Goal: Check status

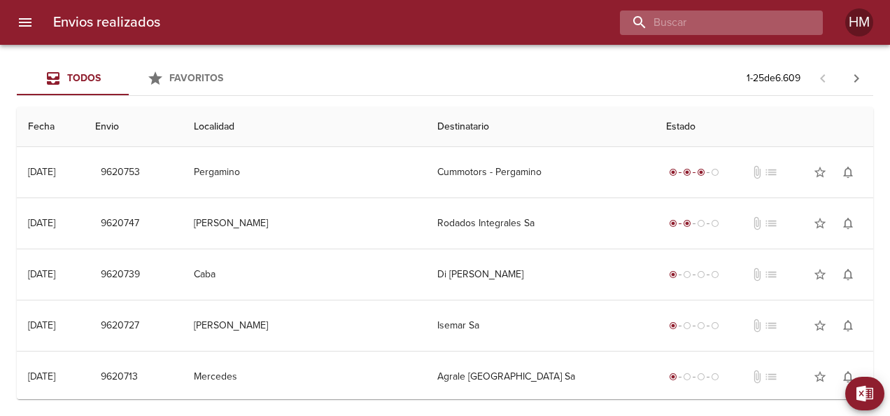
click at [442, 21] on input "buscar" at bounding box center [709, 22] width 179 height 24
paste input "9492228"
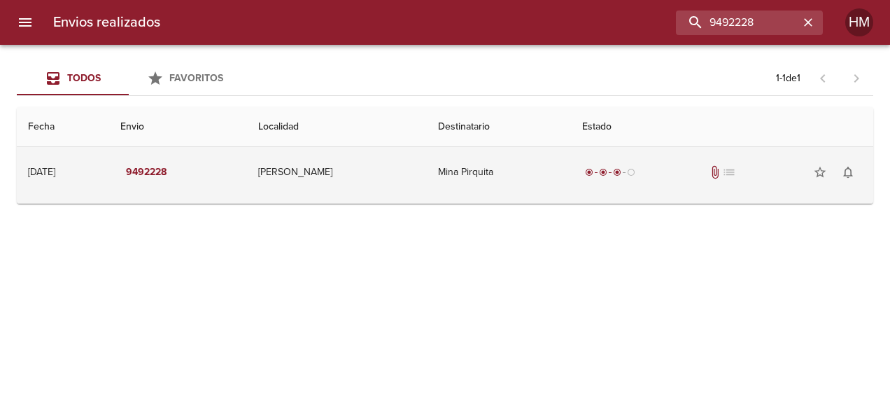
click at [385, 172] on td "[PERSON_NAME]" at bounding box center [336, 172] width 179 height 50
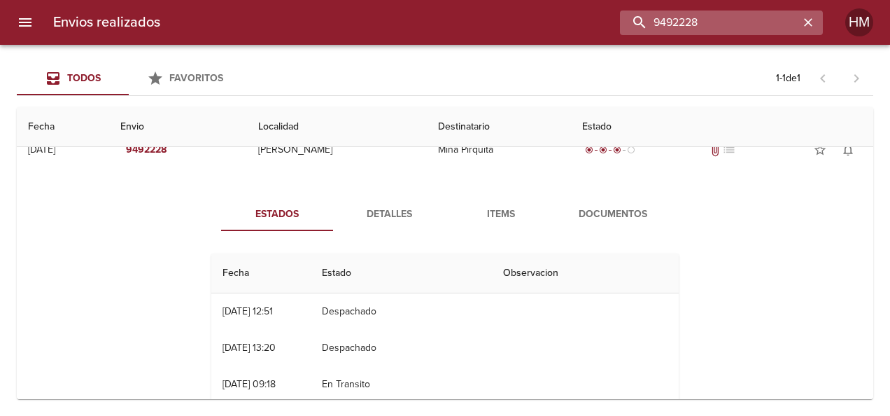
click at [442, 22] on input "9492228" at bounding box center [709, 22] width 179 height 24
paste input "530139"
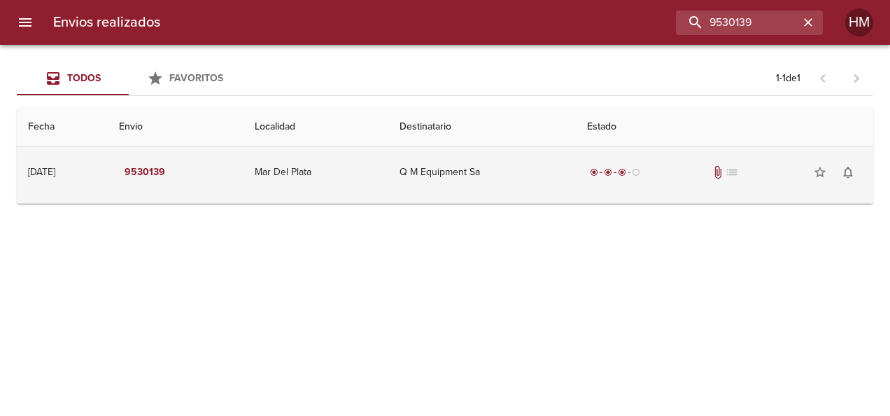
click at [442, 175] on td "Q M Equipment Sa" at bounding box center [482, 172] width 188 height 50
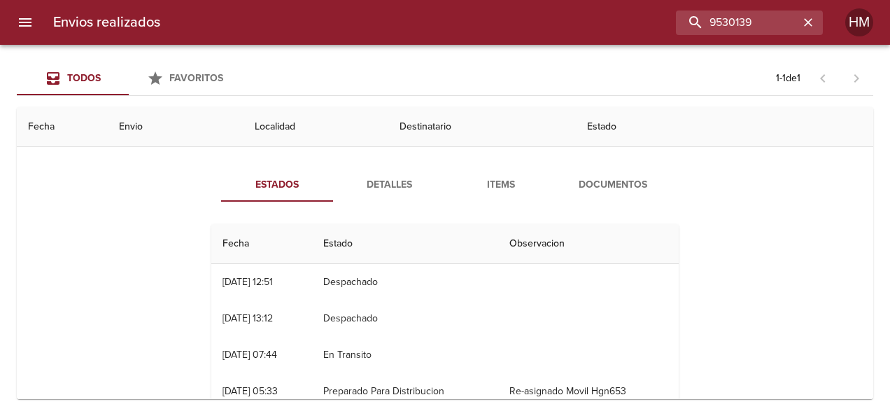
scroll to position [70, 0]
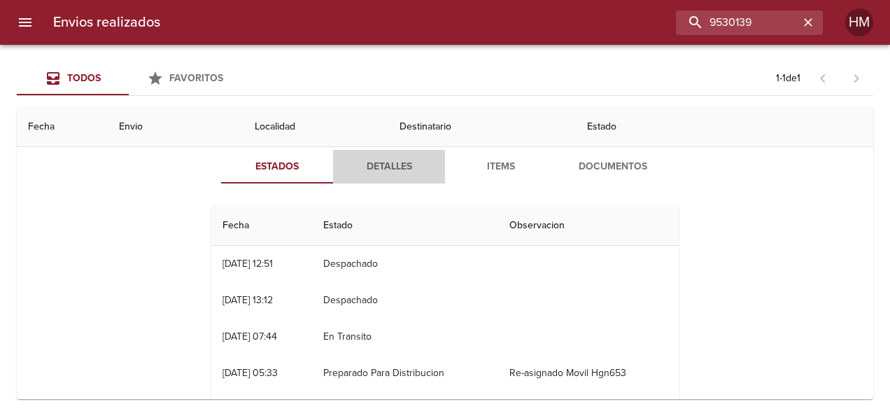
click at [385, 169] on span "Detalles" at bounding box center [389, 166] width 95 height 17
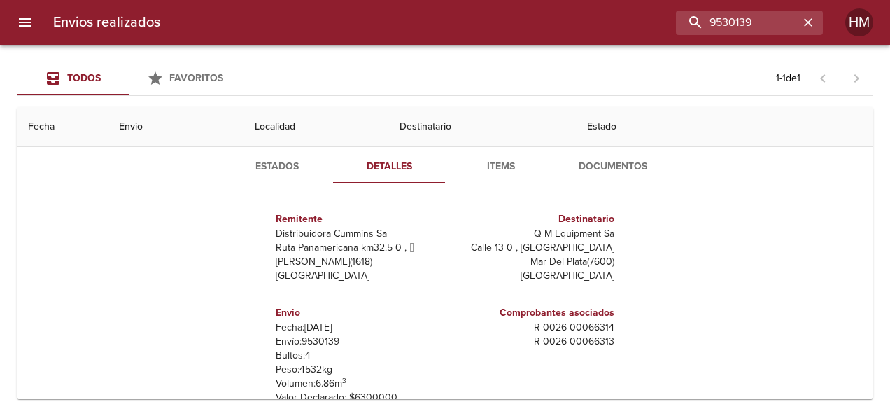
scroll to position [0, 0]
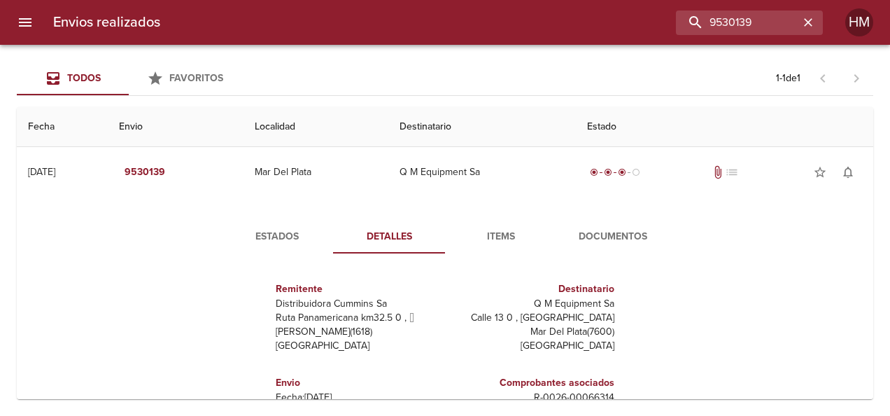
click at [266, 234] on span "Estados" at bounding box center [277, 236] width 95 height 17
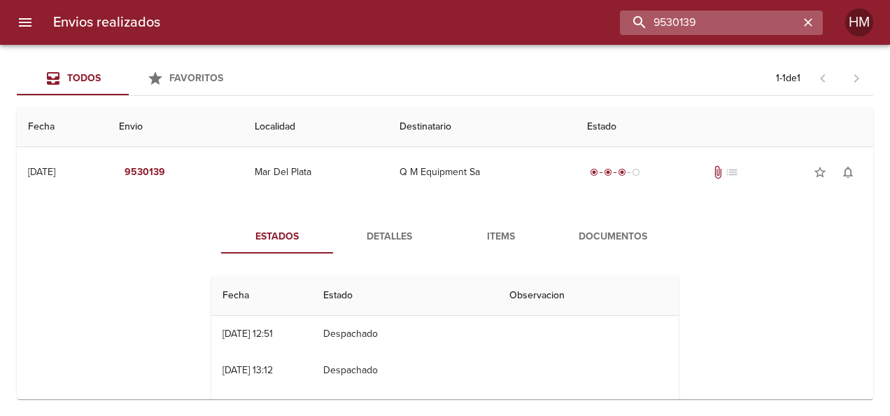
click at [442, 24] on input "9530139" at bounding box center [709, 22] width 179 height 24
paste input "8587"
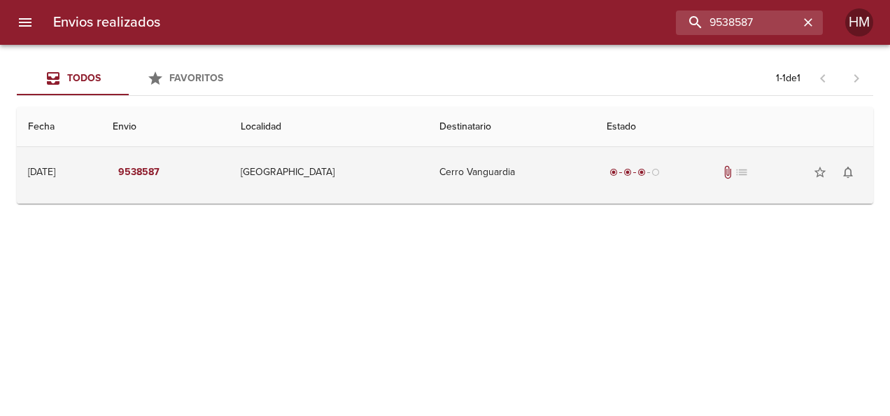
click at [442, 181] on td "Cerro Vanguardia" at bounding box center [511, 172] width 167 height 50
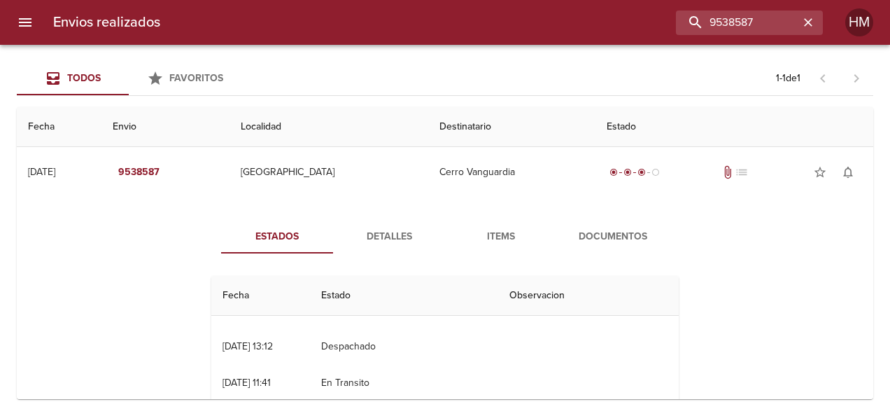
scroll to position [36, 0]
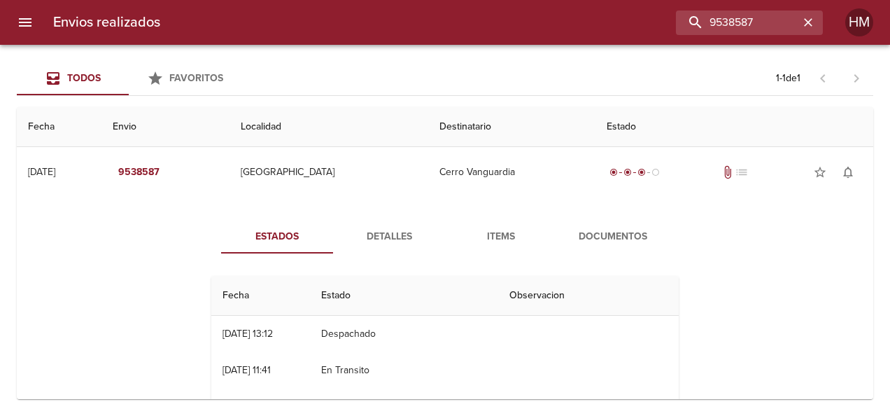
click at [379, 238] on span "Detalles" at bounding box center [389, 236] width 95 height 17
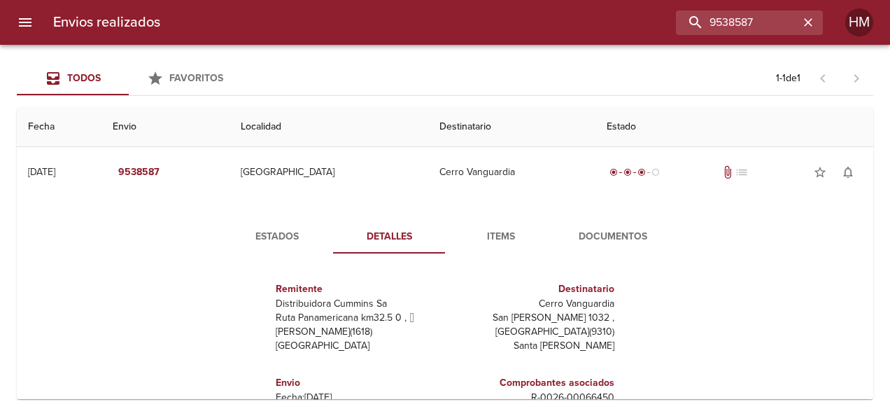
click at [255, 238] on span "Estados" at bounding box center [277, 236] width 95 height 17
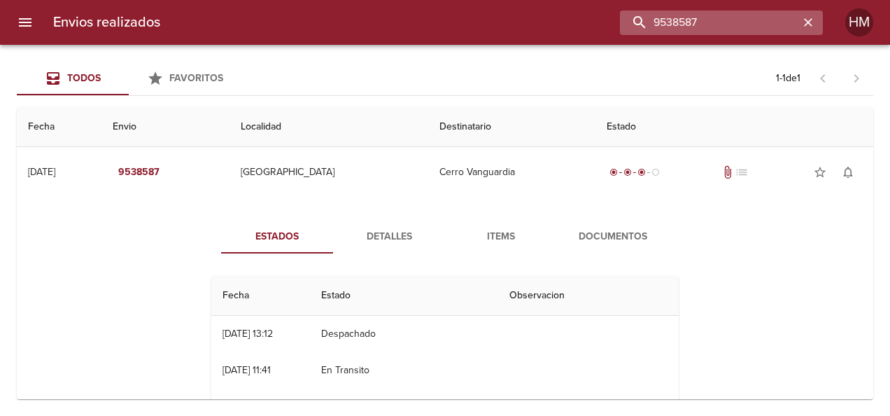
click at [442, 13] on input "9538587" at bounding box center [709, 22] width 179 height 24
paste input "61186"
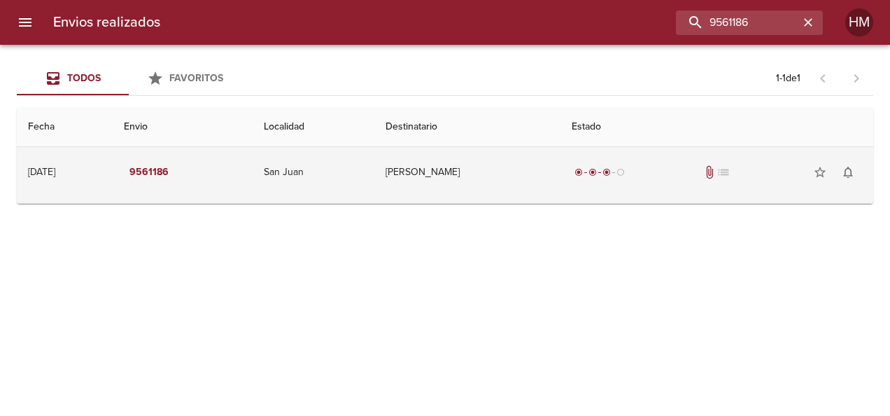
click at [442, 180] on td "[PERSON_NAME]" at bounding box center [467, 172] width 186 height 50
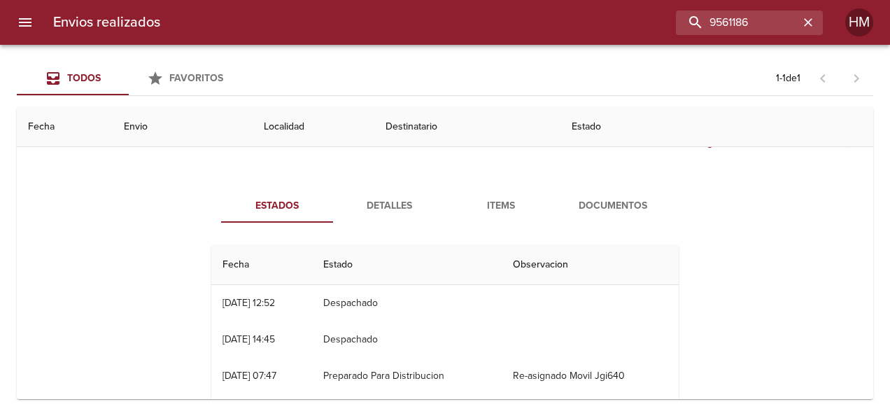
scroll to position [0, 0]
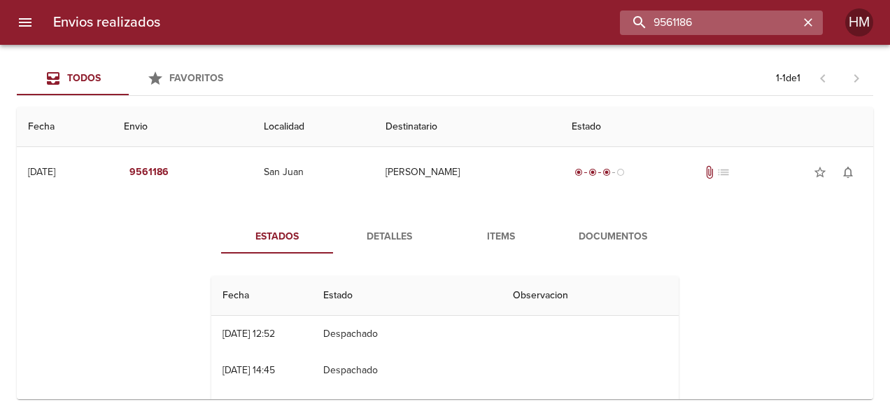
click at [442, 20] on input "9561186" at bounding box center [709, 22] width 179 height 24
paste input "55825"
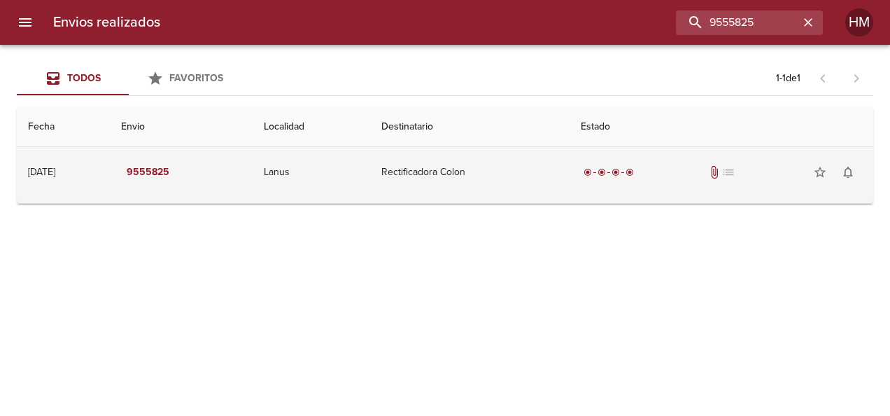
click at [442, 193] on td "Rectificadora Colon" at bounding box center [469, 172] width 199 height 50
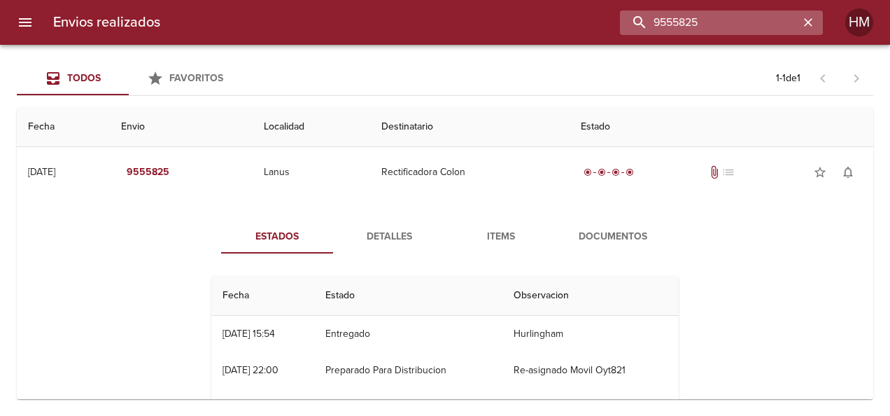
click at [442, 22] on input "9555825" at bounding box center [709, 22] width 179 height 24
paste input "51"
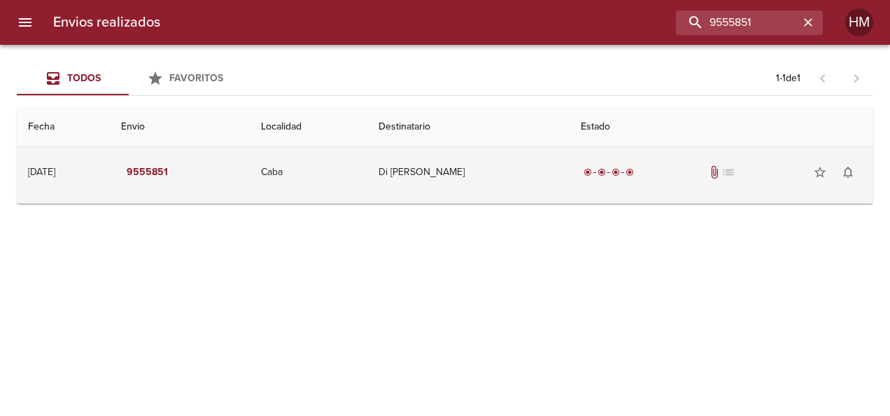
click at [442, 162] on div "radio_button_checked radio_button_checked radio_button_checked radio_button_che…" at bounding box center [721, 172] width 281 height 28
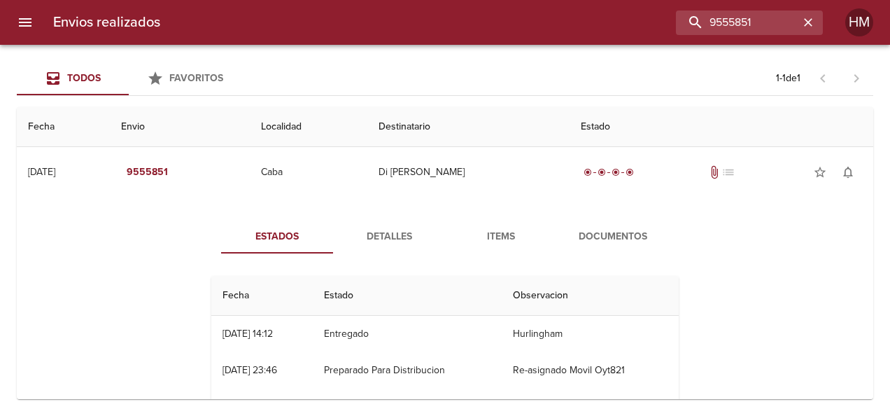
click at [387, 241] on span "Detalles" at bounding box center [389, 236] width 95 height 17
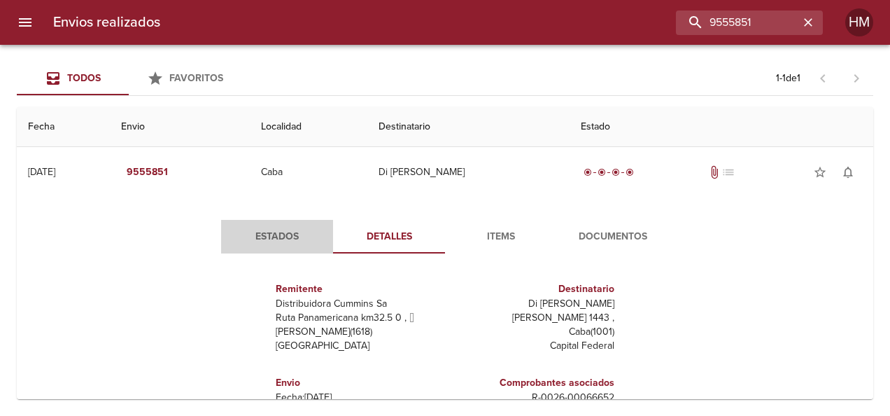
click at [293, 230] on span "Estados" at bounding box center [277, 236] width 95 height 17
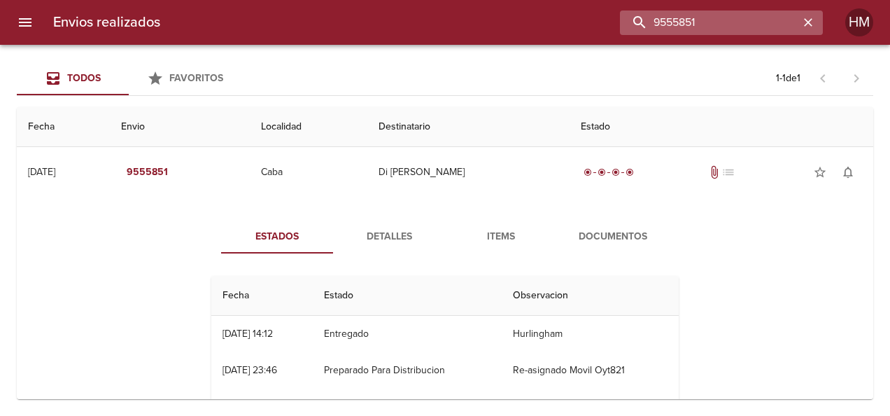
click at [442, 17] on input "9555851" at bounding box center [709, 22] width 179 height 24
paste input "25065"
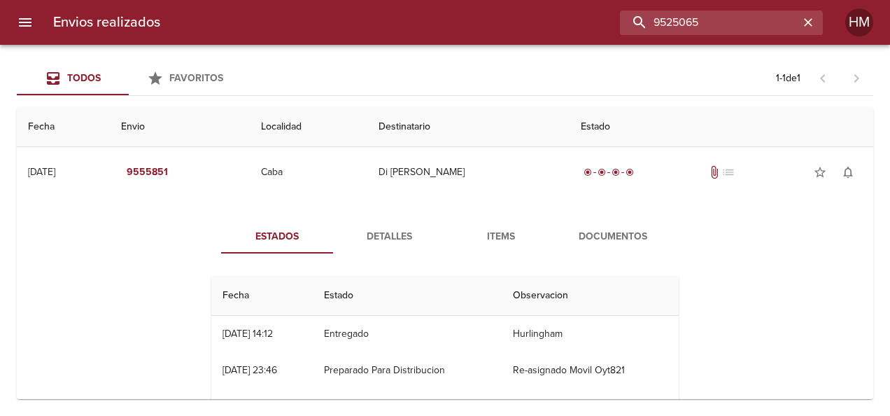
type input "9525065"
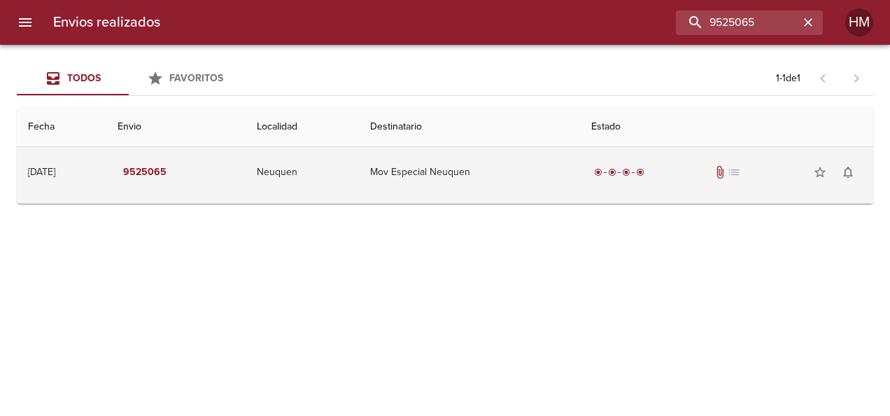
click at [442, 185] on td "Mov Especial Neuquen" at bounding box center [469, 172] width 221 height 50
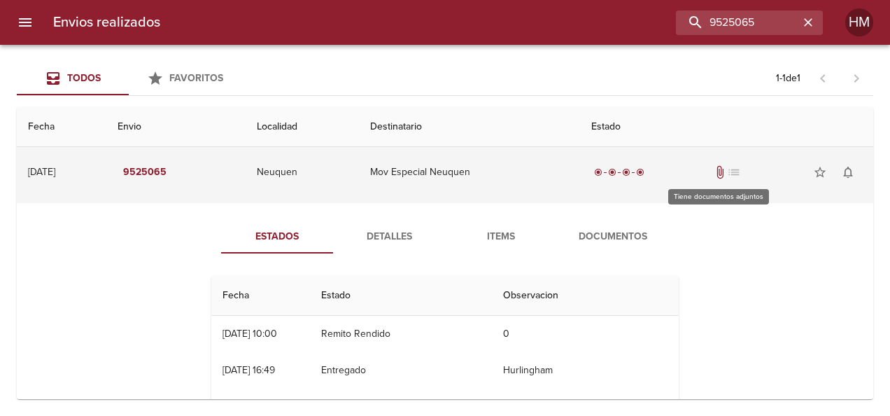
click at [442, 165] on div "radio_button_checked radio_button_checked radio_button_checked radio_button_che…" at bounding box center [726, 172] width 271 height 28
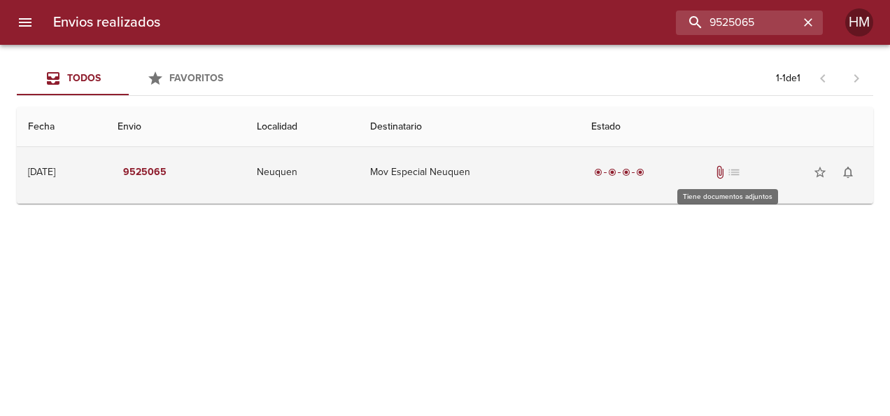
click at [442, 178] on span "attach_file" at bounding box center [720, 172] width 14 height 14
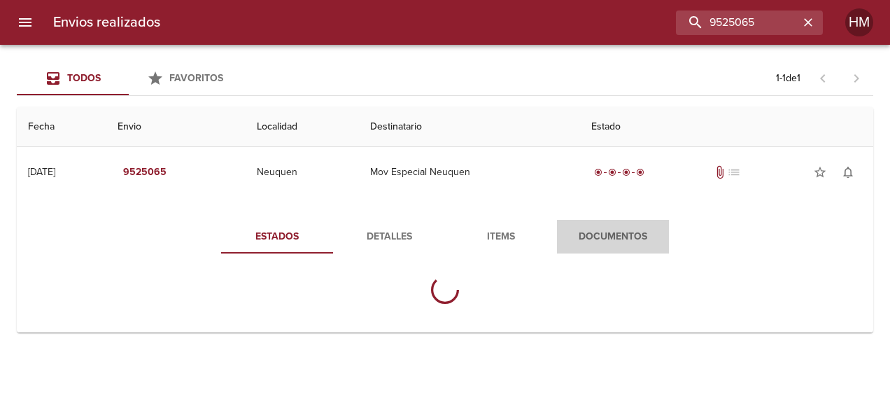
click at [442, 232] on span "Documentos" at bounding box center [612, 236] width 95 height 17
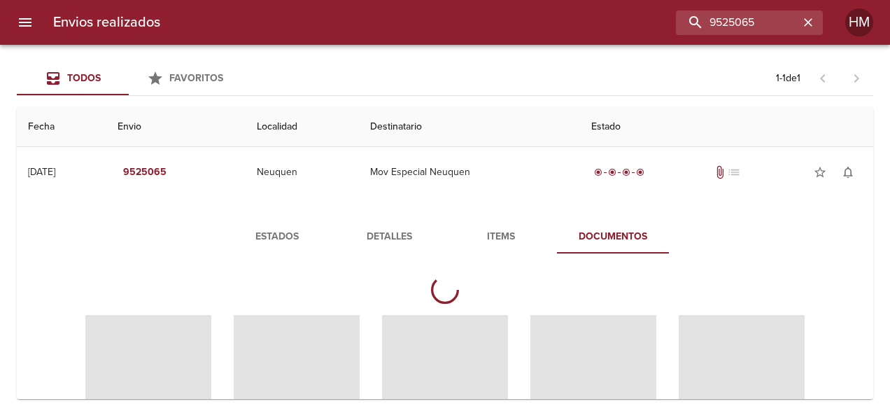
scroll to position [70, 0]
